Goal: Entertainment & Leisure: Browse casually

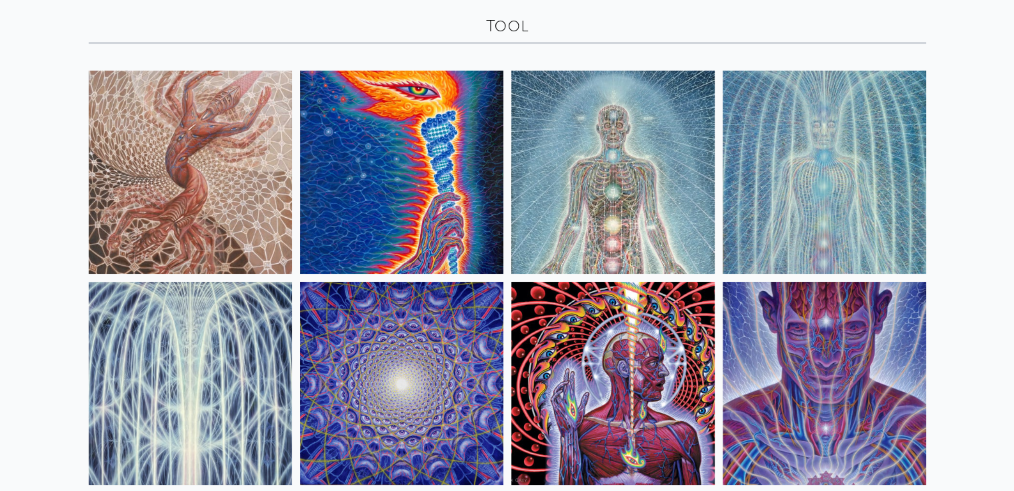
scroll to position [133, 0]
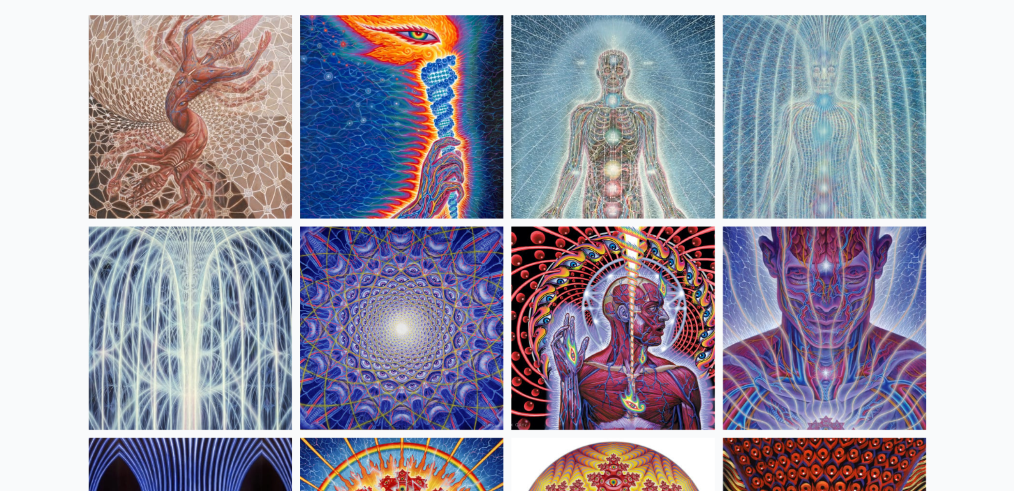
click at [584, 290] on img at bounding box center [612, 328] width 203 height 203
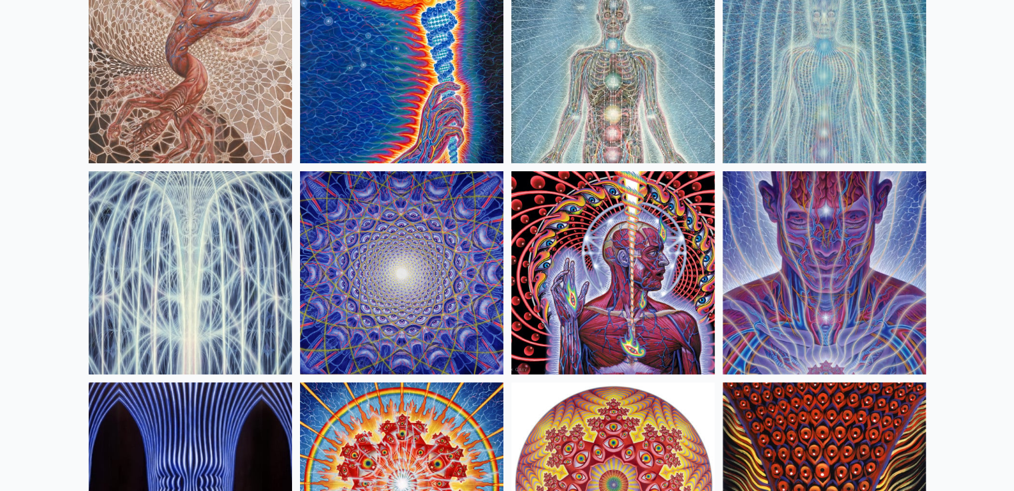
scroll to position [200, 0]
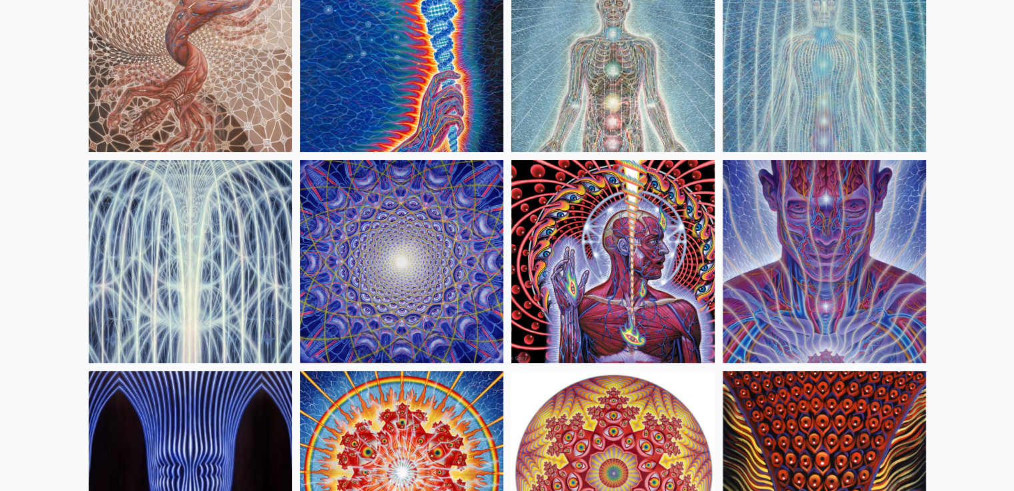
click at [382, 265] on img at bounding box center [401, 261] width 203 height 203
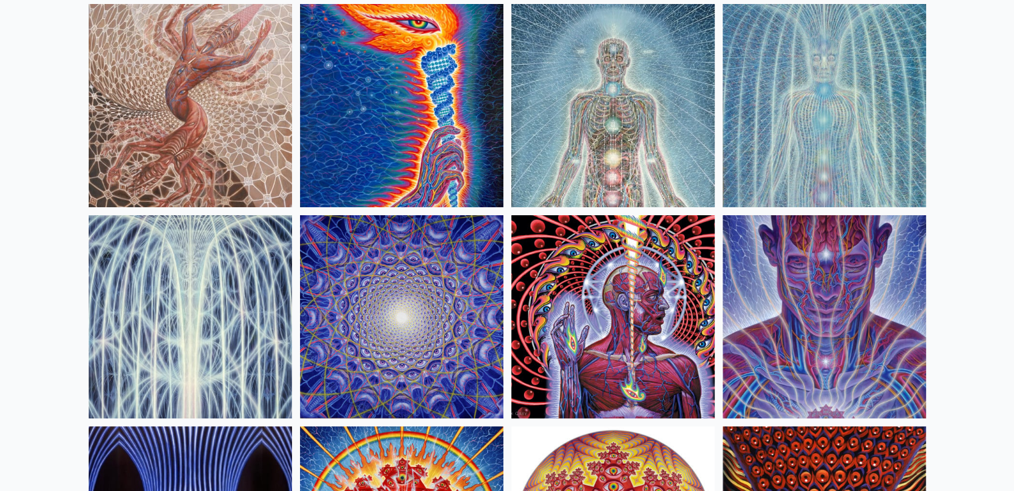
scroll to position [0, 0]
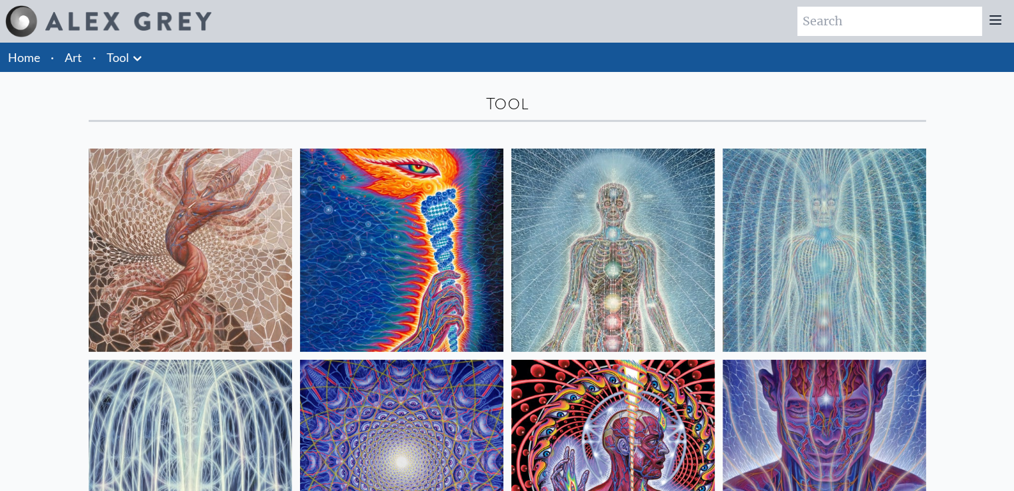
click at [127, 59] on link "Tool" at bounding box center [118, 57] width 23 height 19
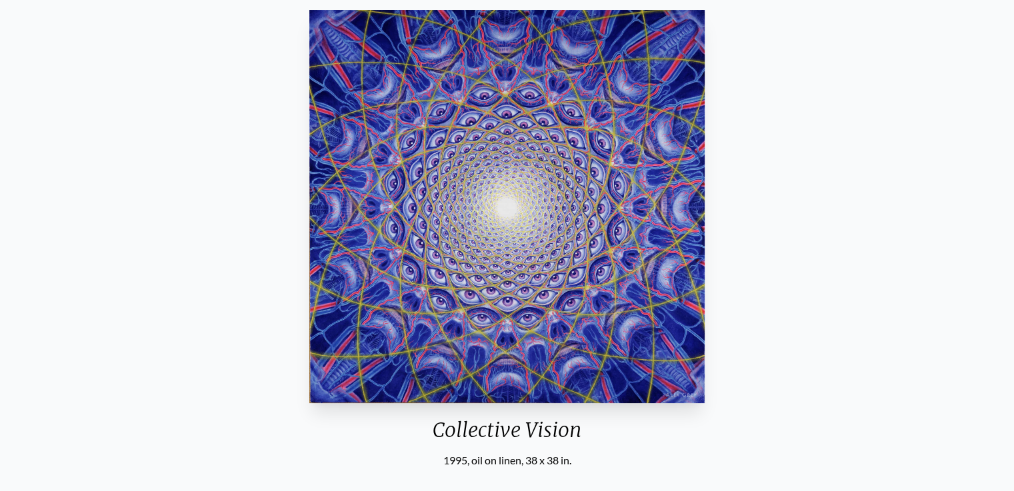
scroll to position [200, 0]
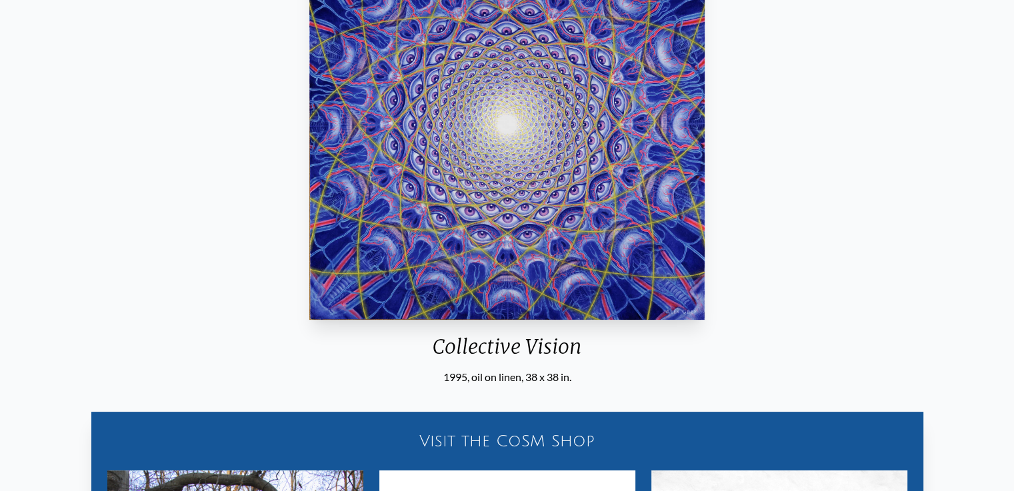
click at [478, 193] on img "6 / 16" at bounding box center [506, 123] width 395 height 393
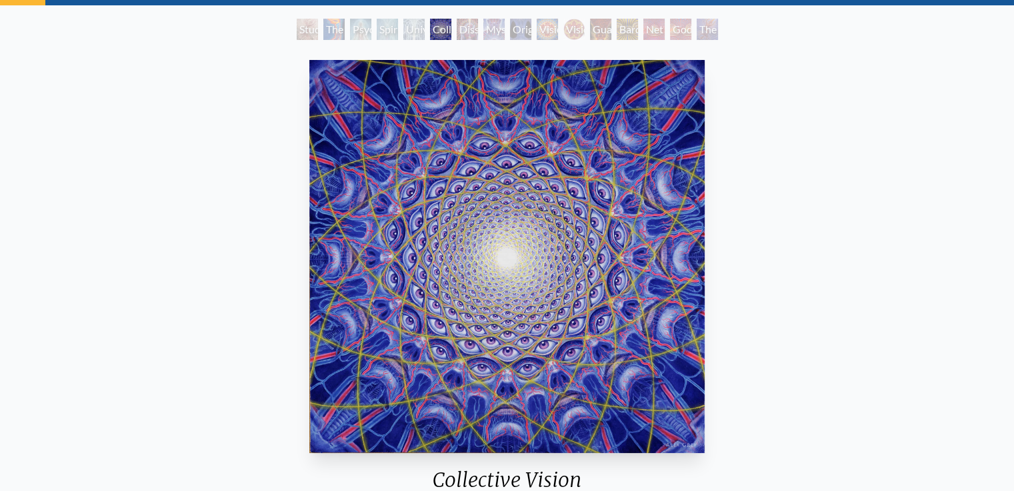
click at [430, 215] on img "6 / 16" at bounding box center [506, 256] width 395 height 393
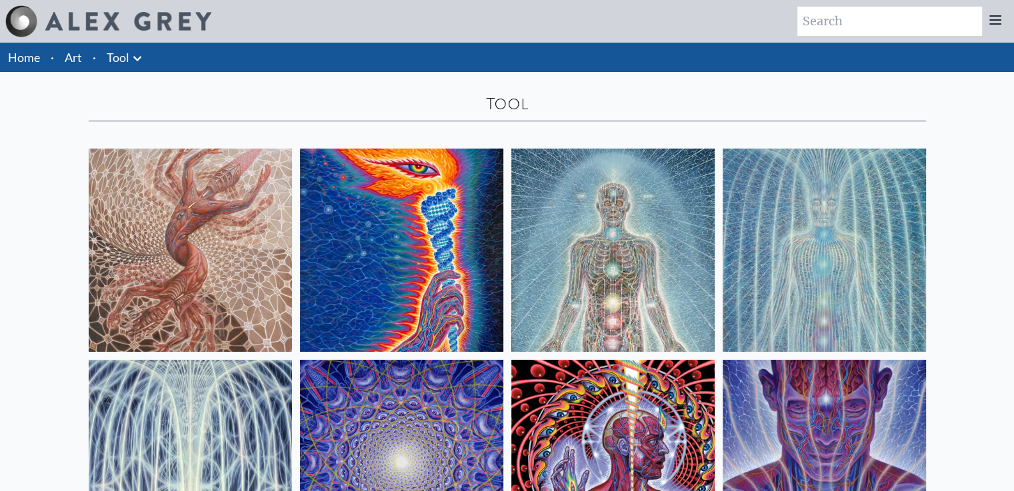
click at [133, 59] on icon at bounding box center [137, 59] width 16 height 16
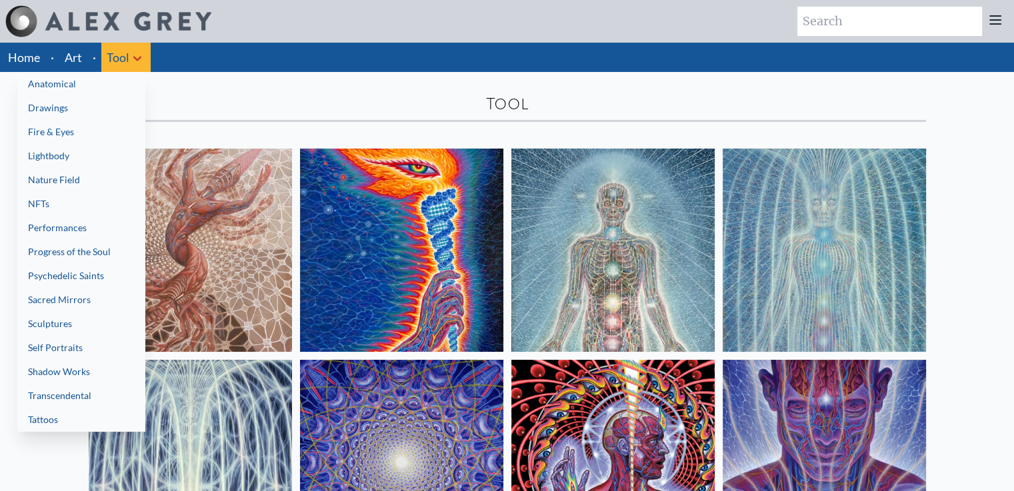
click at [54, 85] on link "Anatomical" at bounding box center [81, 84] width 128 height 24
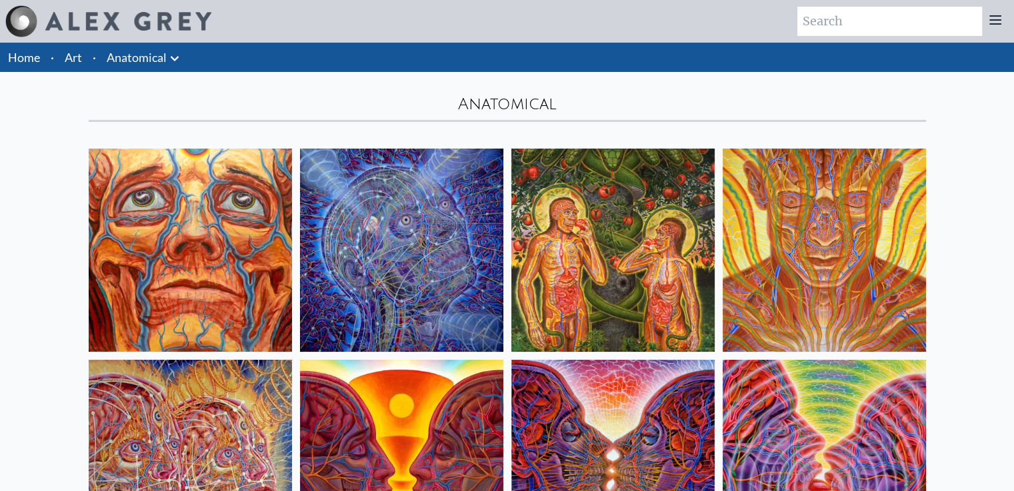
click at [169, 52] on icon at bounding box center [175, 59] width 16 height 16
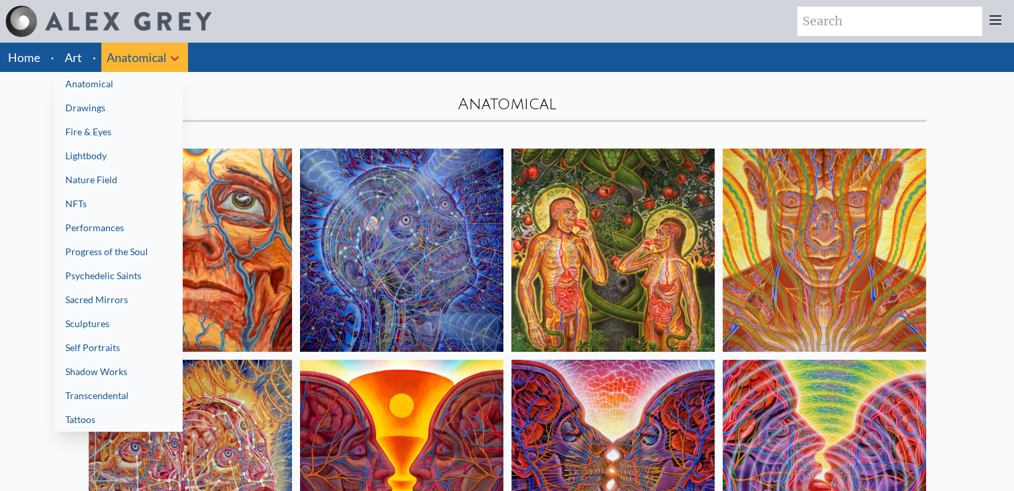
click at [68, 54] on div at bounding box center [507, 245] width 1014 height 491
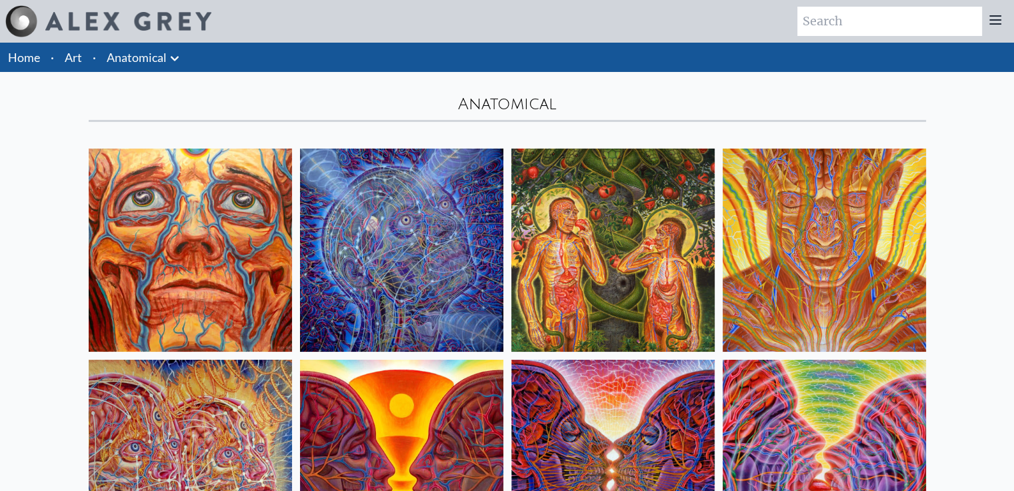
click at [75, 55] on link "Art" at bounding box center [73, 57] width 17 height 19
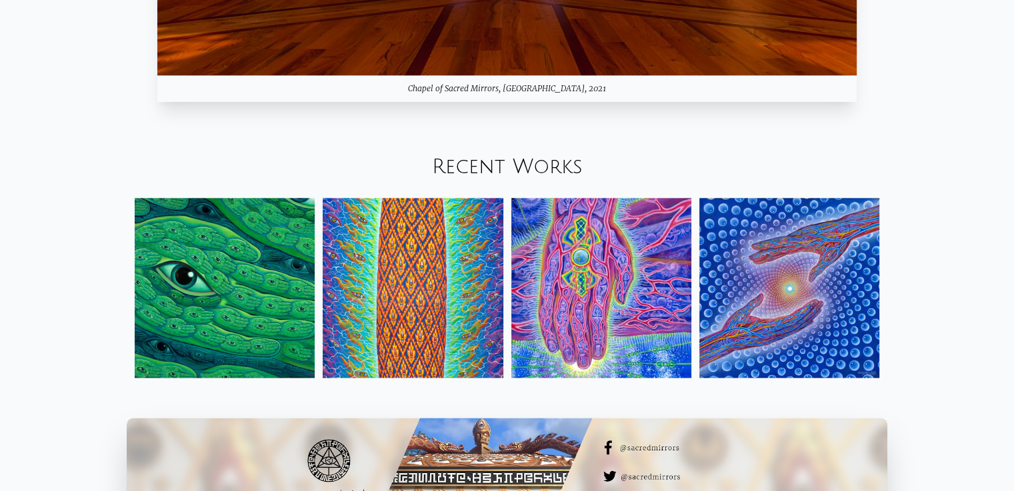
scroll to position [1501, 0]
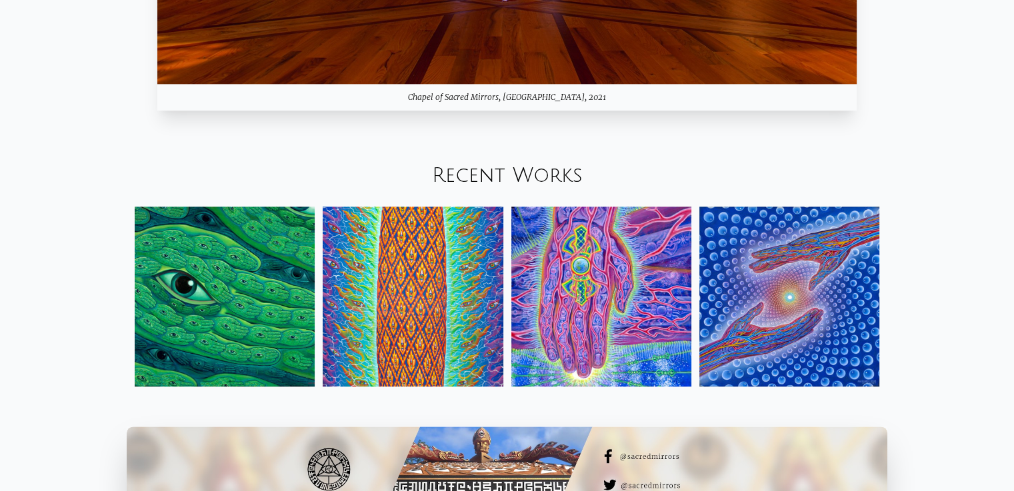
click at [478, 177] on link "Recent Works" at bounding box center [507, 176] width 151 height 22
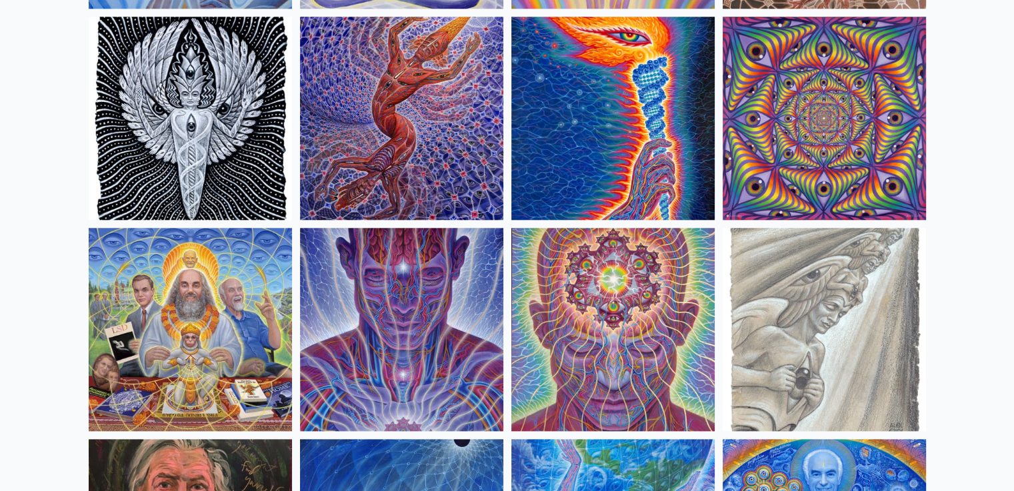
scroll to position [1466, 0]
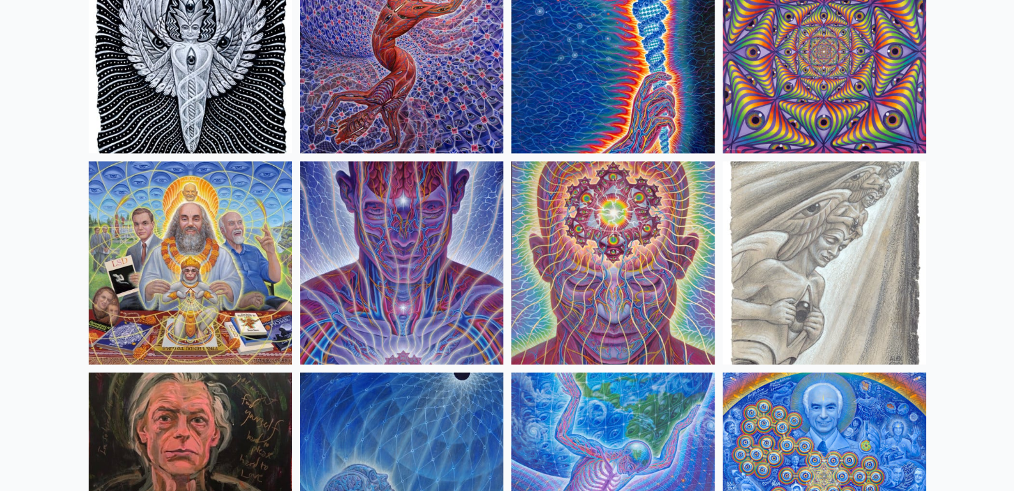
click at [572, 258] on img at bounding box center [612, 262] width 203 height 203
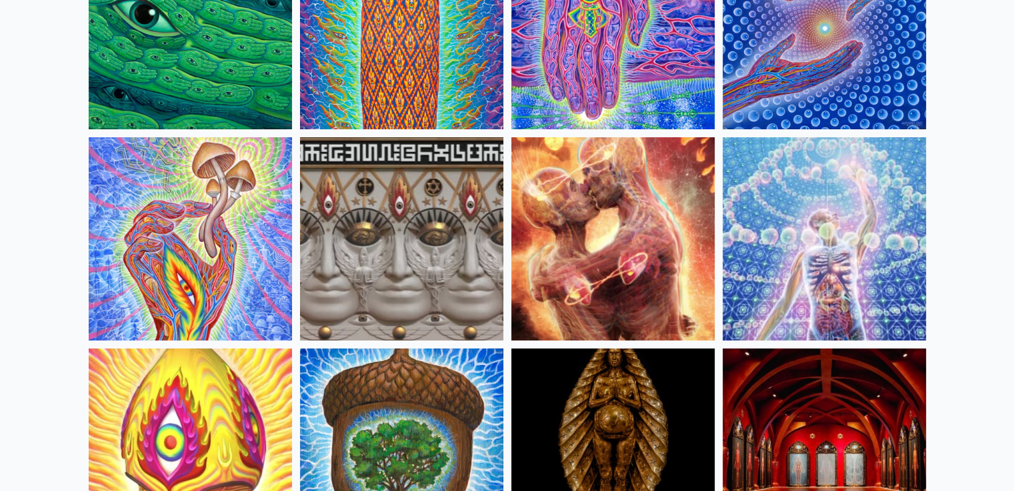
scroll to position [0, 0]
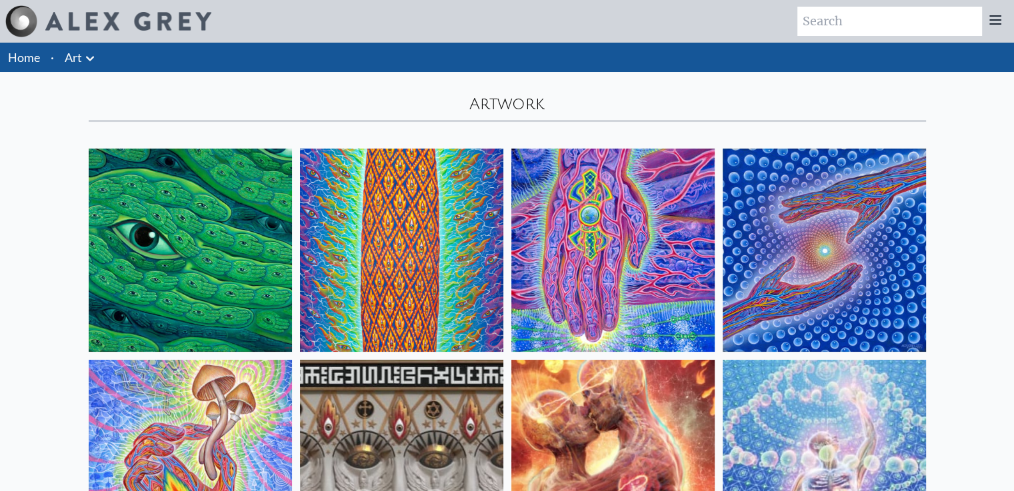
click at [851, 381] on img at bounding box center [823, 461] width 203 height 203
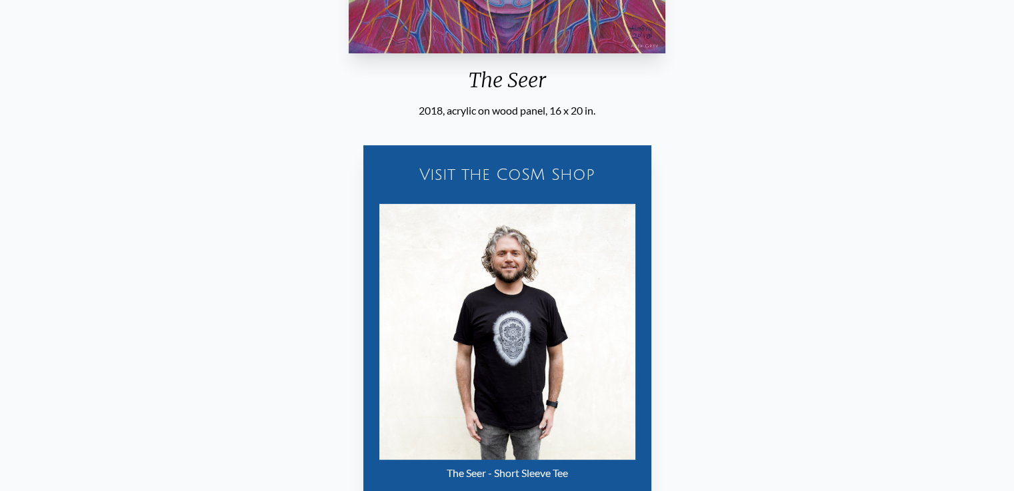
scroll to position [653, 0]
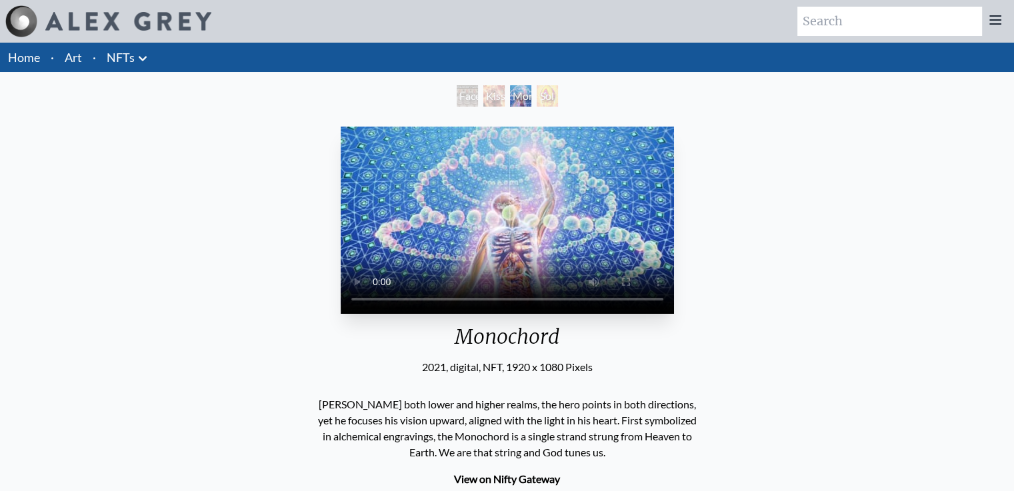
click at [341, 314] on video "Your browser does not support the video tag." at bounding box center [507, 220] width 333 height 187
click at [341, 297] on video "Your browser does not support the video tag." at bounding box center [507, 220] width 333 height 187
click at [119, 53] on link "NFTs" at bounding box center [121, 57] width 28 height 19
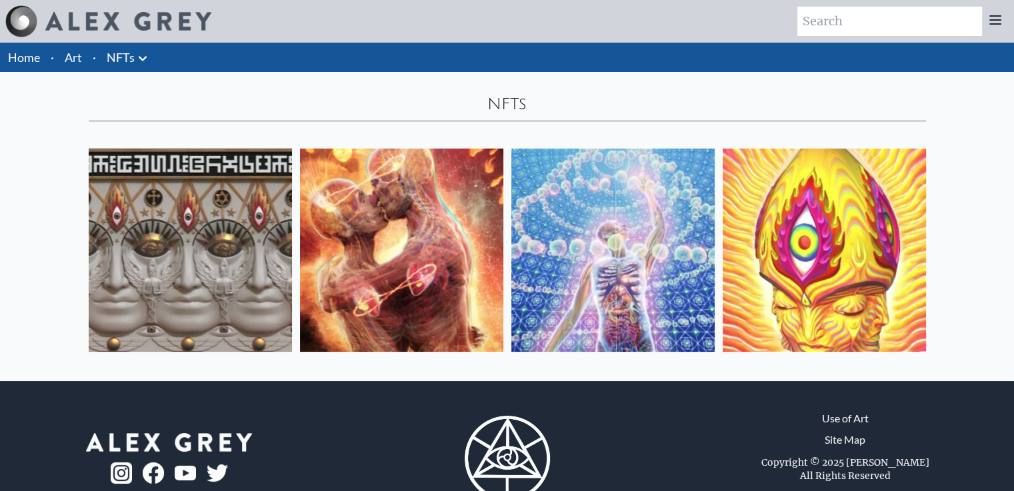
click at [161, 226] on img at bounding box center [190, 250] width 203 height 203
click at [369, 219] on img at bounding box center [401, 250] width 203 height 203
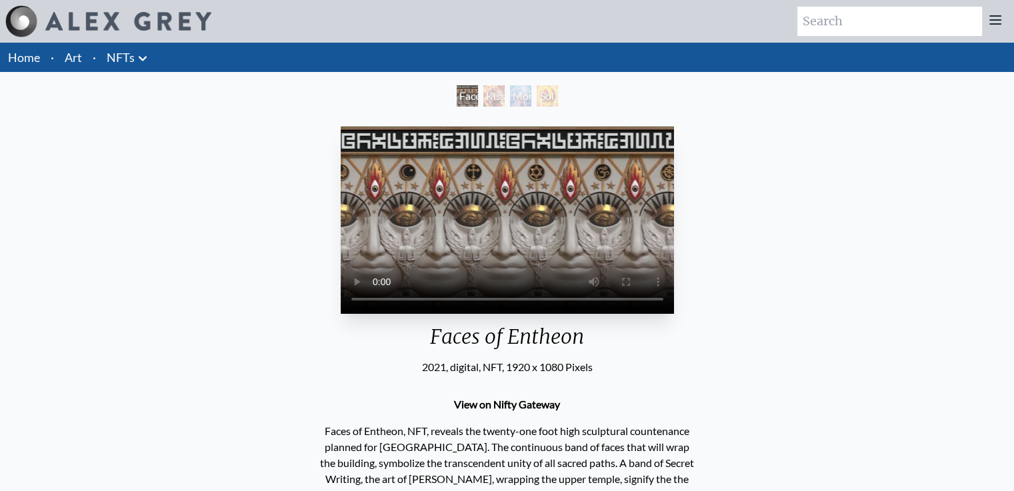
click at [445, 233] on video "Your browser does not support the video tag." at bounding box center [507, 220] width 333 height 187
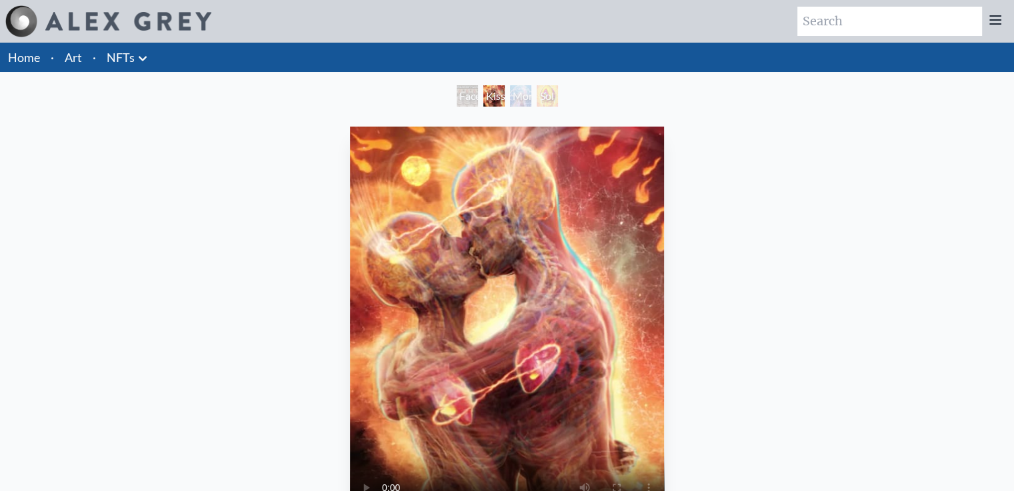
click at [472, 349] on video "Your browser does not support the video tag." at bounding box center [507, 323] width 315 height 393
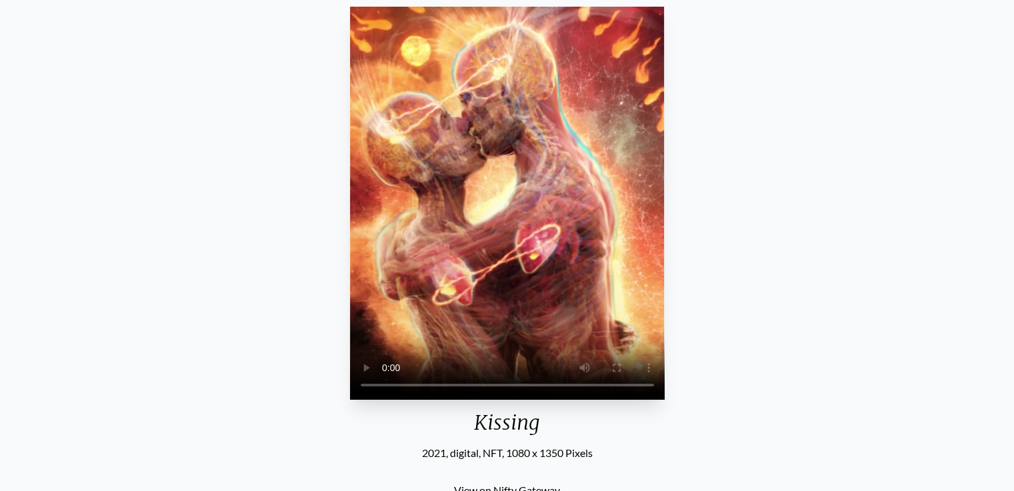
scroll to position [67, 0]
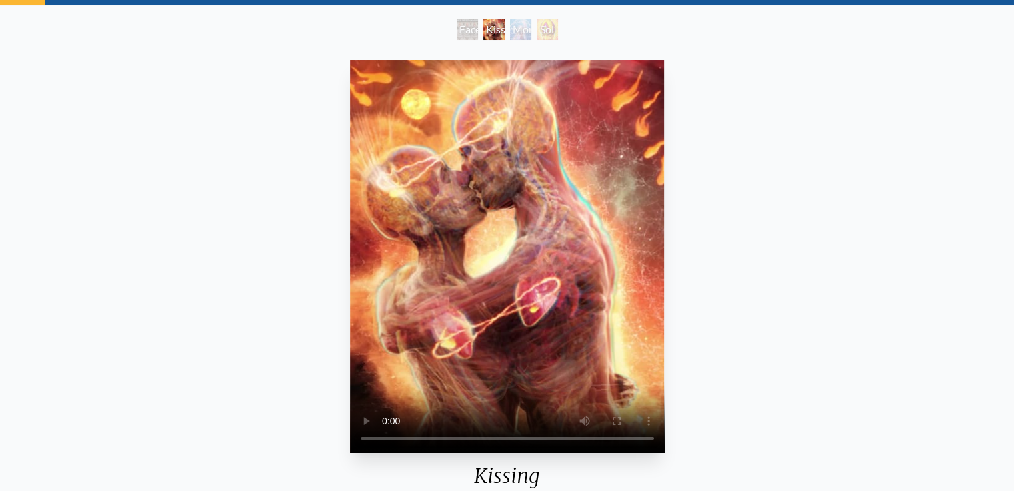
click at [552, 33] on div "Sol Invictus" at bounding box center [546, 29] width 21 height 21
